Goal: Task Accomplishment & Management: Use online tool/utility

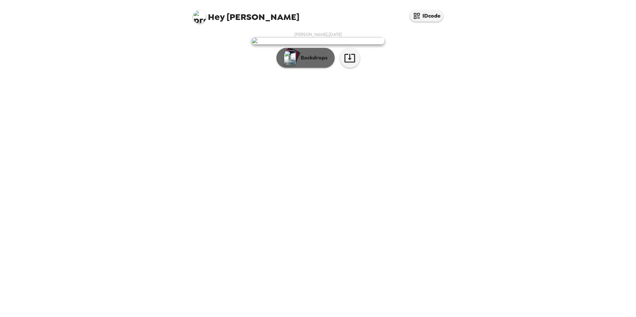
click at [311, 68] on button "Backdrops" at bounding box center [305, 58] width 58 height 20
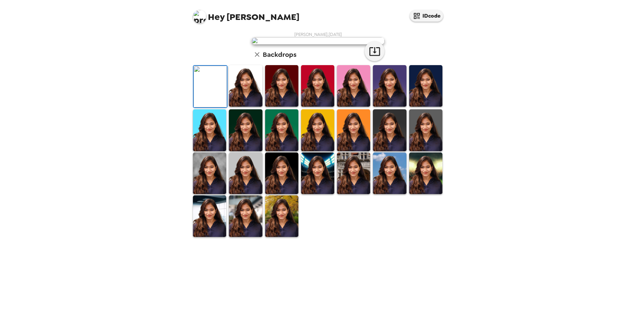
scroll to position [67, 0]
click at [241, 194] on img at bounding box center [245, 174] width 33 height 42
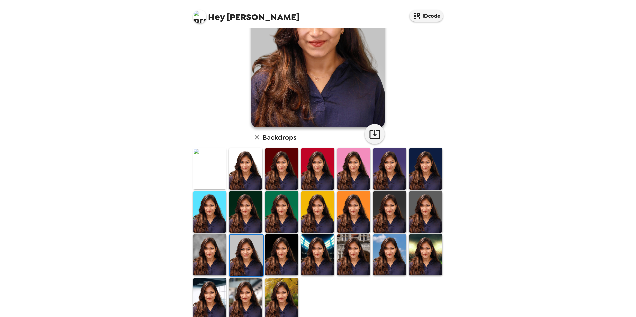
scroll to position [86, 0]
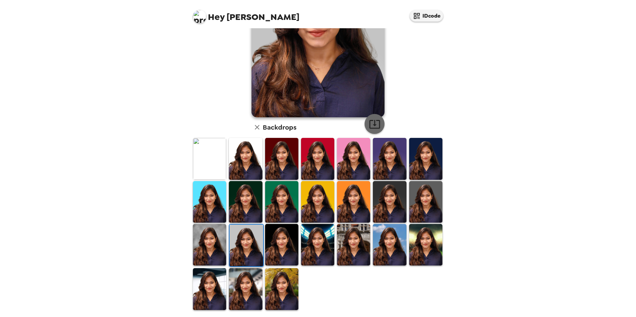
click at [371, 122] on icon "button" at bounding box center [375, 124] width 12 height 12
click at [328, 239] on img at bounding box center [317, 245] width 33 height 42
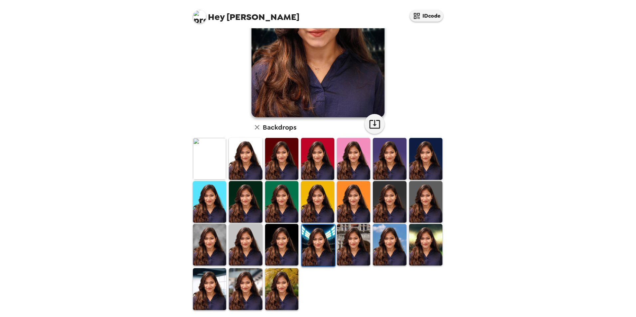
click at [320, 194] on img at bounding box center [317, 202] width 33 height 42
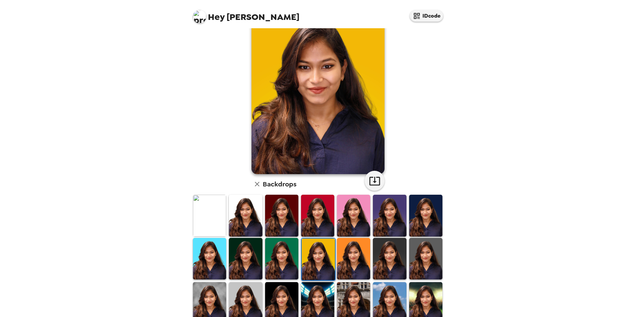
scroll to position [67, 0]
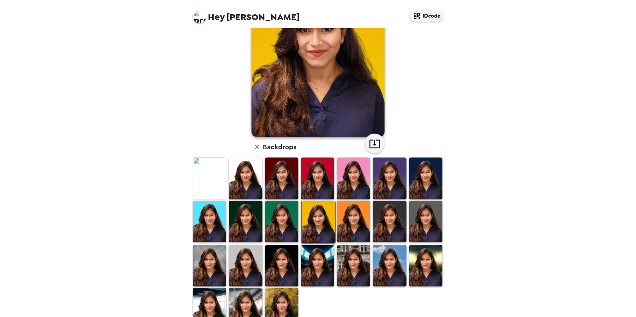
click at [358, 210] on img at bounding box center [353, 222] width 33 height 42
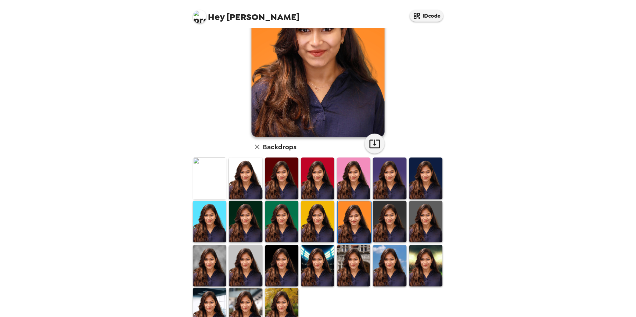
click at [427, 213] on img at bounding box center [425, 222] width 33 height 42
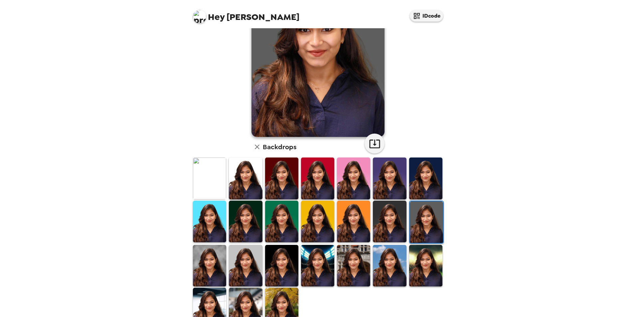
scroll to position [0, 0]
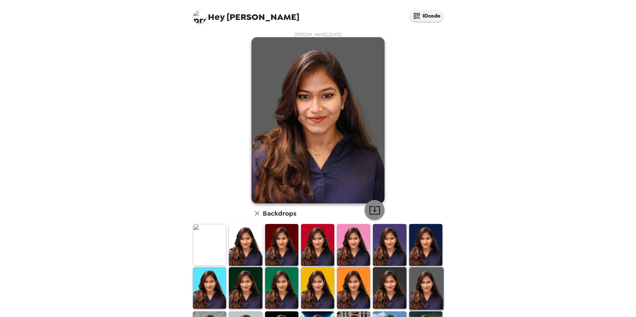
click at [376, 208] on icon "button" at bounding box center [375, 211] width 12 height 12
click at [516, 163] on div "Hey [PERSON_NAME] IDcode [PERSON_NAME] , [DATE] Backdrops" at bounding box center [318, 158] width 636 height 317
